Goal: Book appointment/travel/reservation

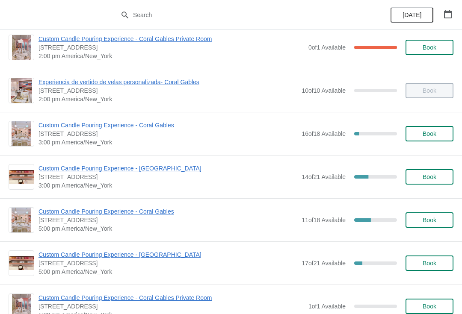
scroll to position [311, 0]
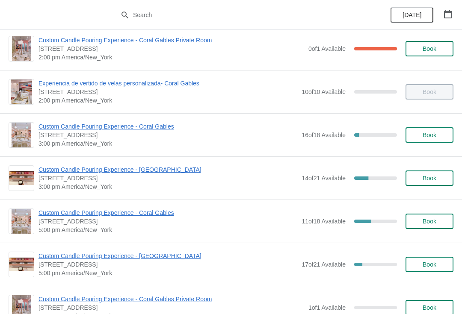
click at [427, 222] on span "Book" at bounding box center [430, 221] width 14 height 7
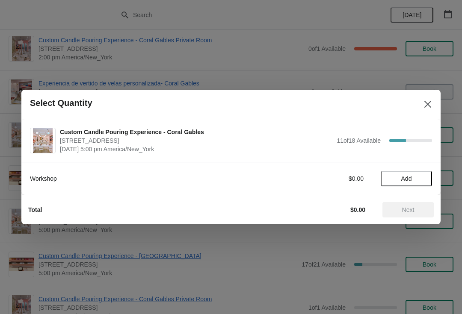
click at [410, 182] on span "Add" at bounding box center [406, 178] width 11 height 7
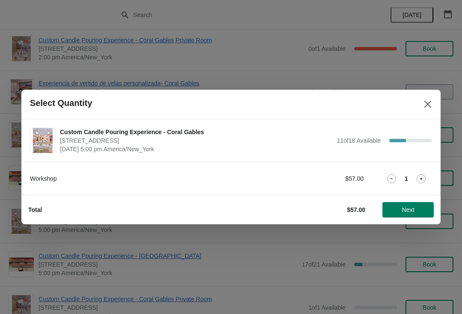
click at [420, 182] on icon at bounding box center [421, 179] width 9 height 9
click at [418, 210] on span "Next" at bounding box center [408, 210] width 38 height 7
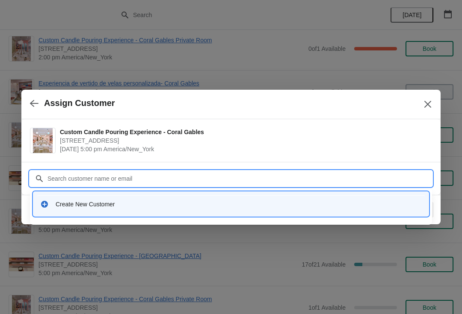
click at [142, 208] on div "Create New Customer" at bounding box center [239, 204] width 366 height 9
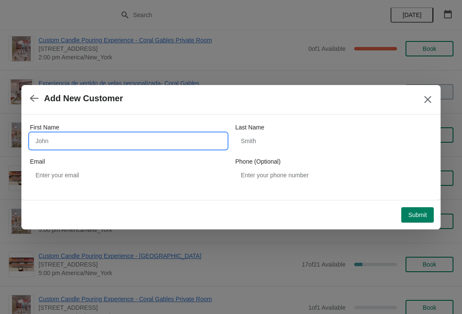
click at [170, 142] on input "First Name" at bounding box center [128, 140] width 197 height 15
type input "[PERSON_NAME]"
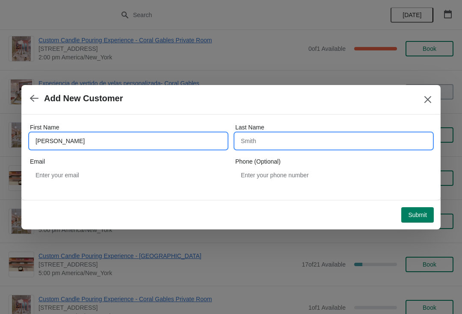
click at [293, 148] on input "Last Name" at bounding box center [333, 140] width 197 height 15
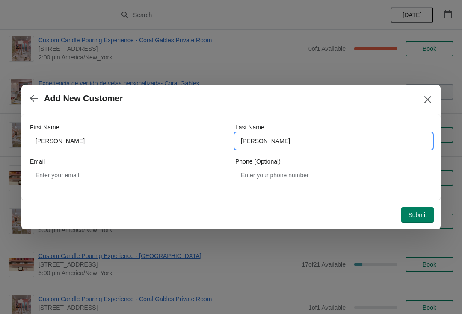
type input "[PERSON_NAME]"
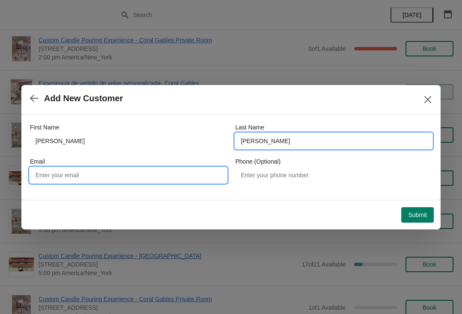
click at [152, 174] on input "Email" at bounding box center [128, 175] width 197 height 15
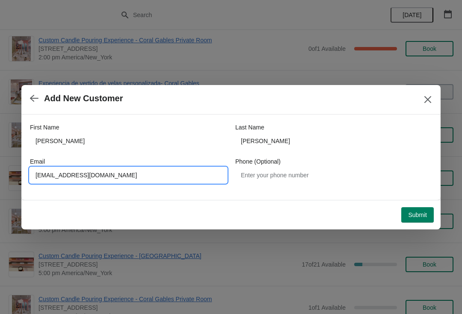
type input "[EMAIL_ADDRESS][DOMAIN_NAME]"
click at [424, 216] on span "Submit" at bounding box center [417, 215] width 19 height 7
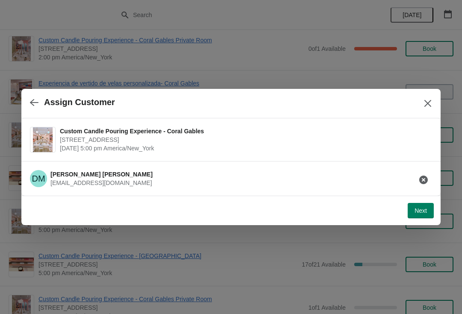
click at [414, 204] on button "Next" at bounding box center [421, 210] width 26 height 15
select select "Friend"
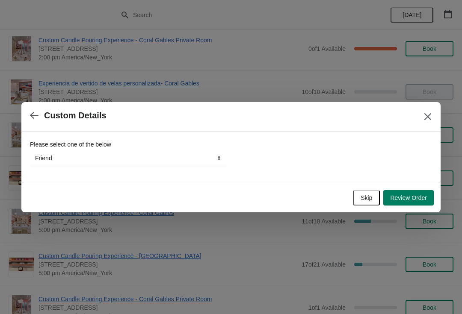
click at [357, 194] on button "Skip" at bounding box center [366, 197] width 27 height 15
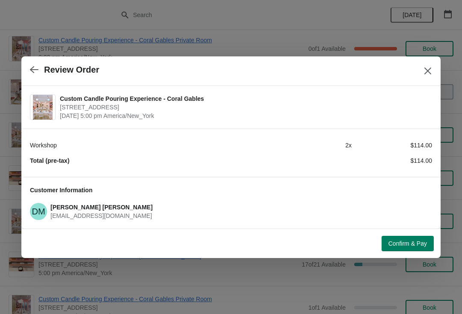
click at [406, 240] on span "Confirm & Pay" at bounding box center [407, 243] width 39 height 7
